Goal: Task Accomplishment & Management: Manage account settings

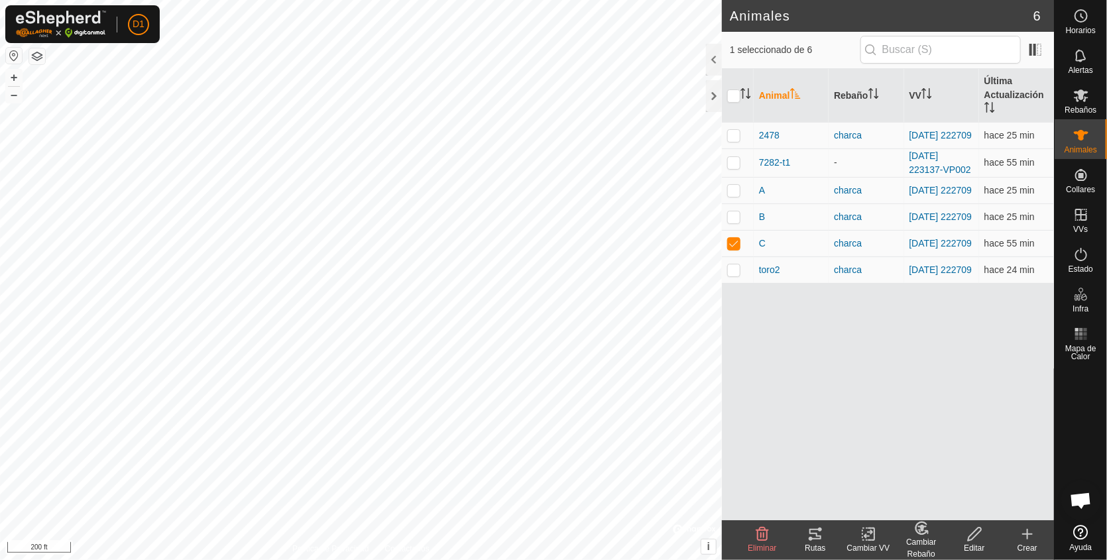
click at [815, 530] on icon at bounding box center [815, 534] width 12 height 11
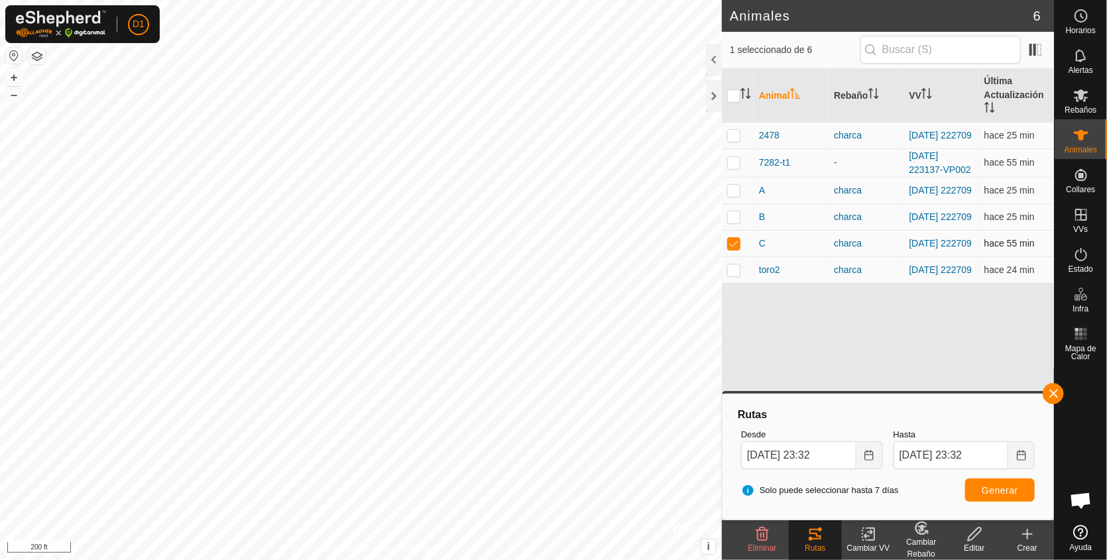
click at [731, 248] on p-checkbox at bounding box center [733, 243] width 13 height 11
checkbox input "false"
click at [735, 275] on p-checkbox at bounding box center [733, 270] width 13 height 11
click at [1003, 490] on span "Generar" at bounding box center [1000, 490] width 36 height 11
click at [733, 274] on p-checkbox at bounding box center [733, 270] width 13 height 11
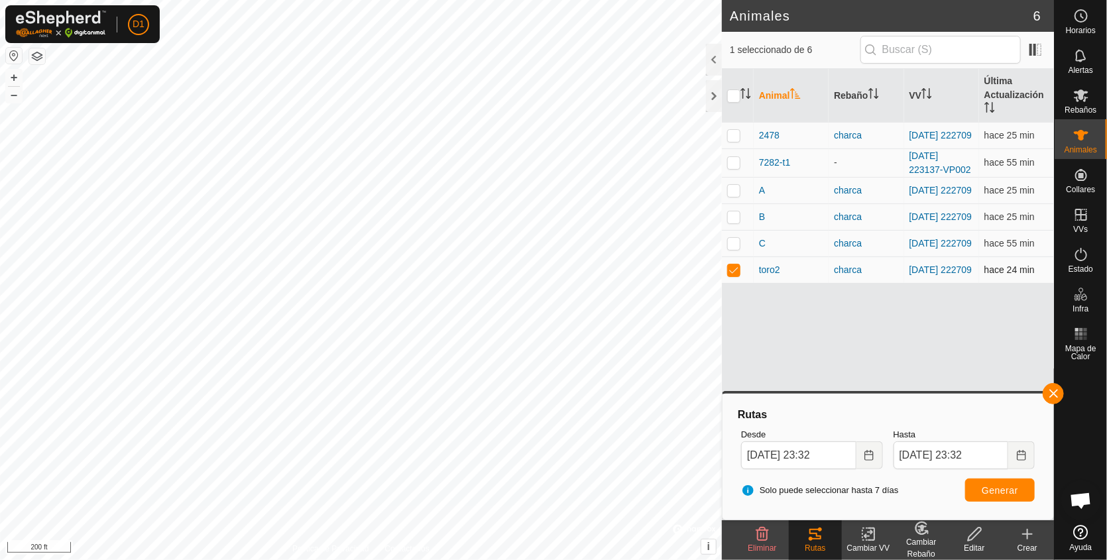
checkbox input "false"
click at [731, 217] on p-checkbox at bounding box center [733, 216] width 13 height 11
click at [1003, 497] on button "Generar" at bounding box center [1000, 490] width 70 height 23
click at [729, 222] on p-checkbox at bounding box center [733, 216] width 13 height 11
checkbox input "false"
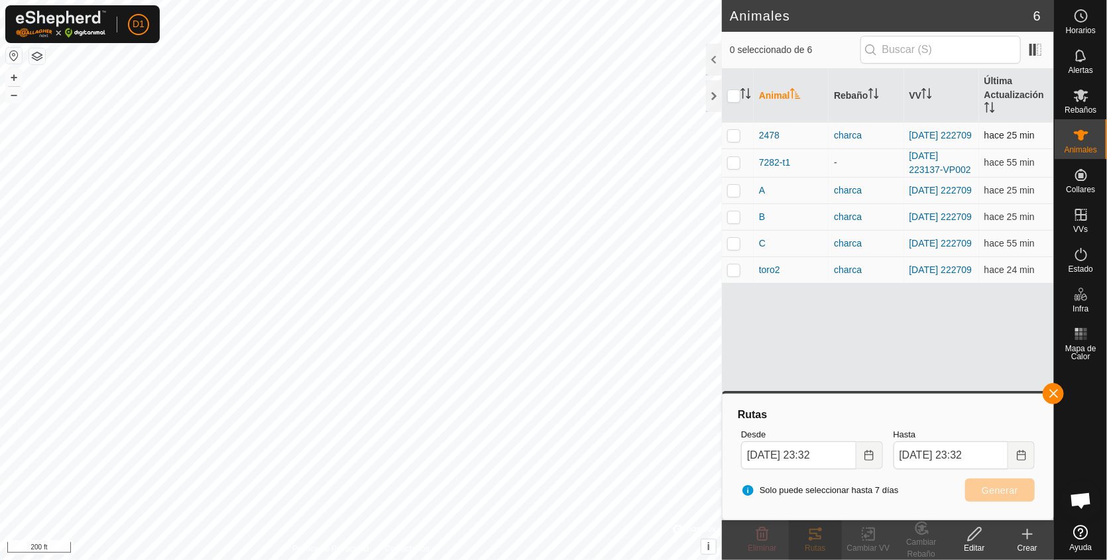
click at [729, 135] on p-checkbox at bounding box center [733, 135] width 13 height 11
click at [997, 485] on span "Generar" at bounding box center [1000, 490] width 36 height 11
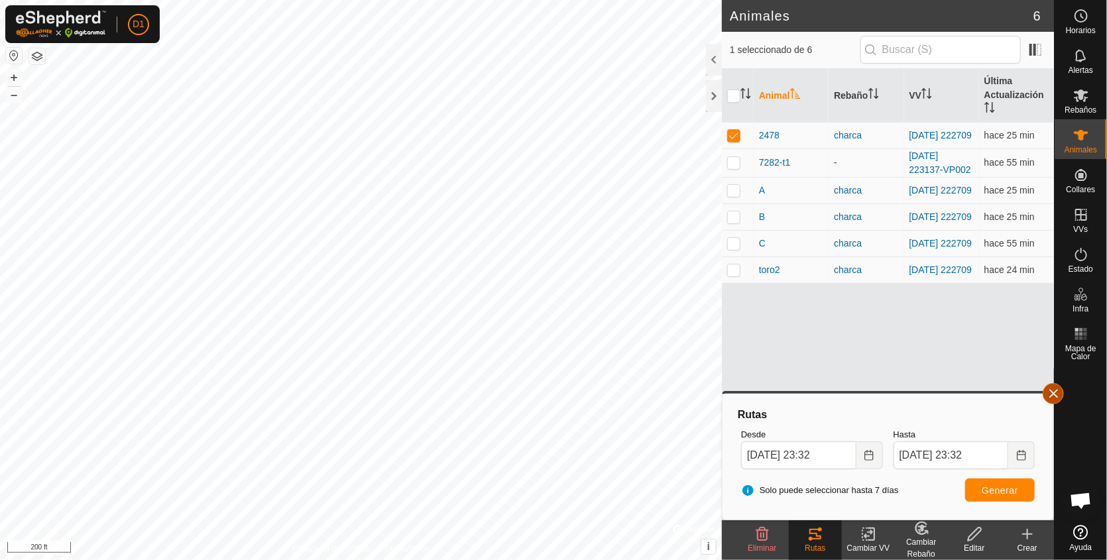
click at [1055, 391] on button "button" at bounding box center [1053, 393] width 21 height 21
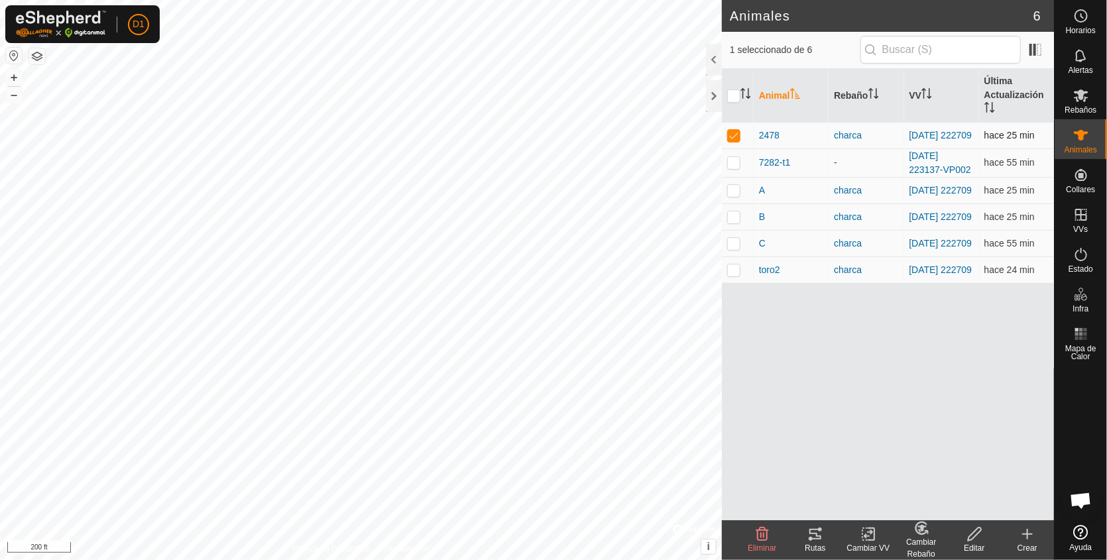
click at [732, 137] on p-checkbox at bounding box center [733, 135] width 13 height 11
checkbox input "false"
click at [817, 536] on icon at bounding box center [815, 534] width 12 height 11
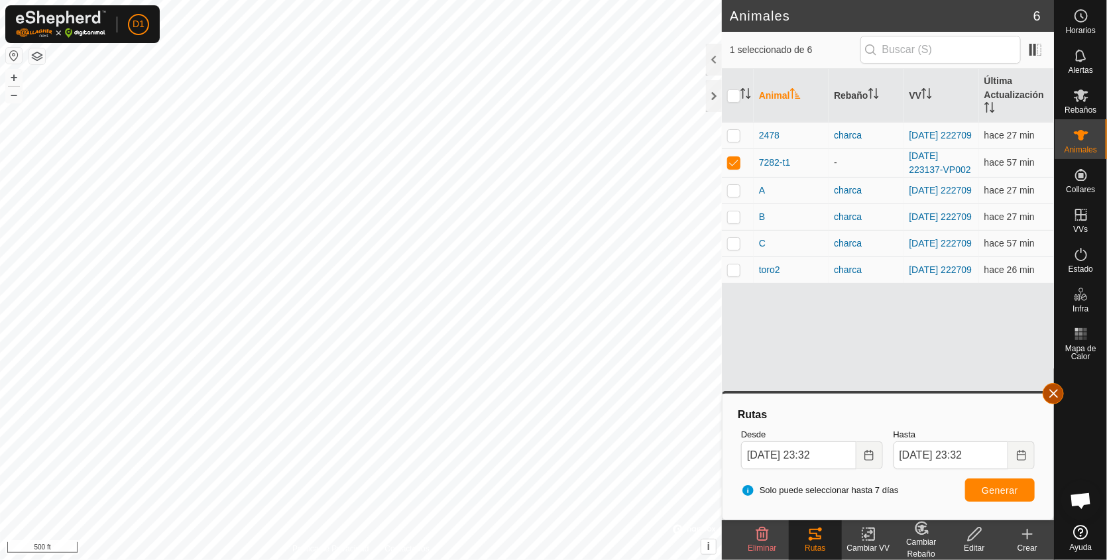
click at [1059, 393] on button "button" at bounding box center [1053, 393] width 21 height 21
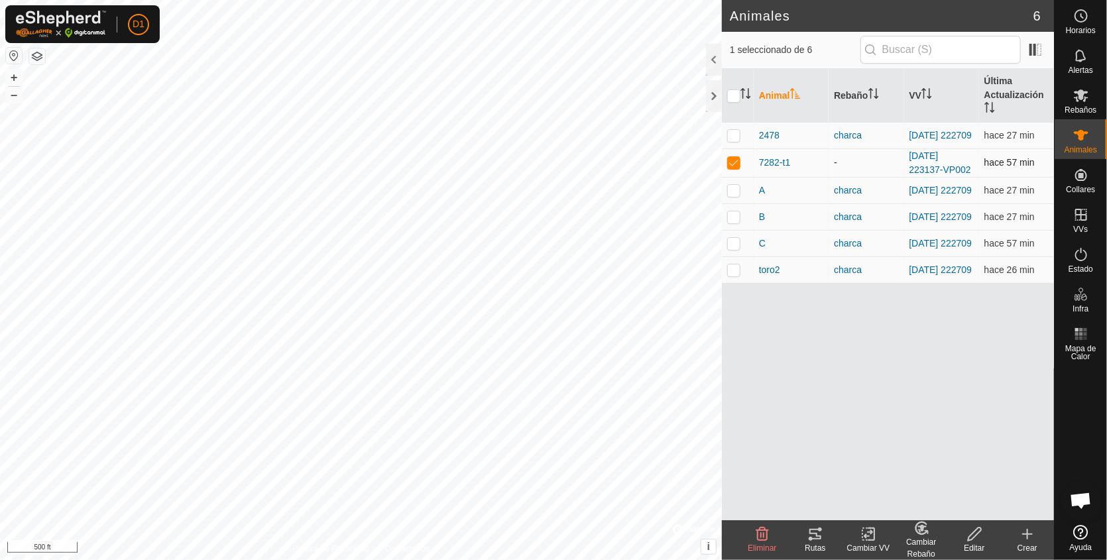
click at [729, 166] on p-checkbox at bounding box center [733, 162] width 13 height 11
checkbox input "false"
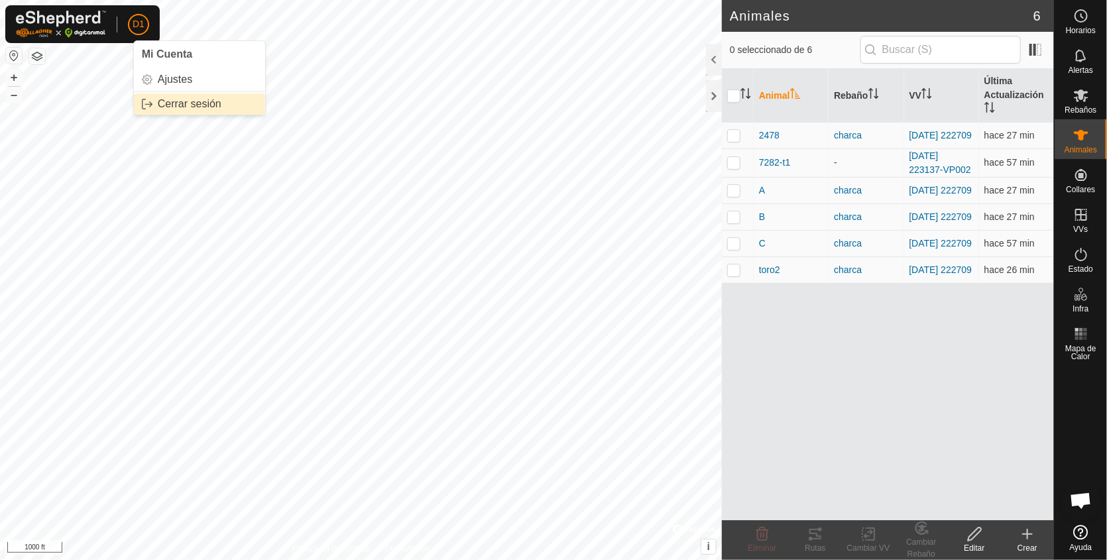
click at [168, 102] on link "Cerrar sesión" at bounding box center [199, 103] width 131 height 21
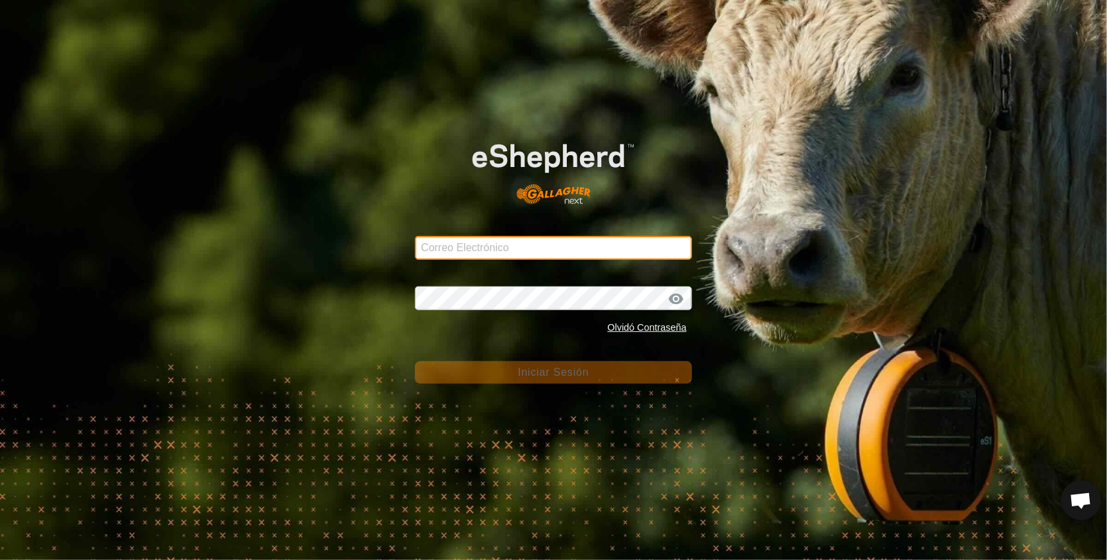
type input "[EMAIL_ADDRESS][DOMAIN_NAME]"
